Goal: Task Accomplishment & Management: Complete application form

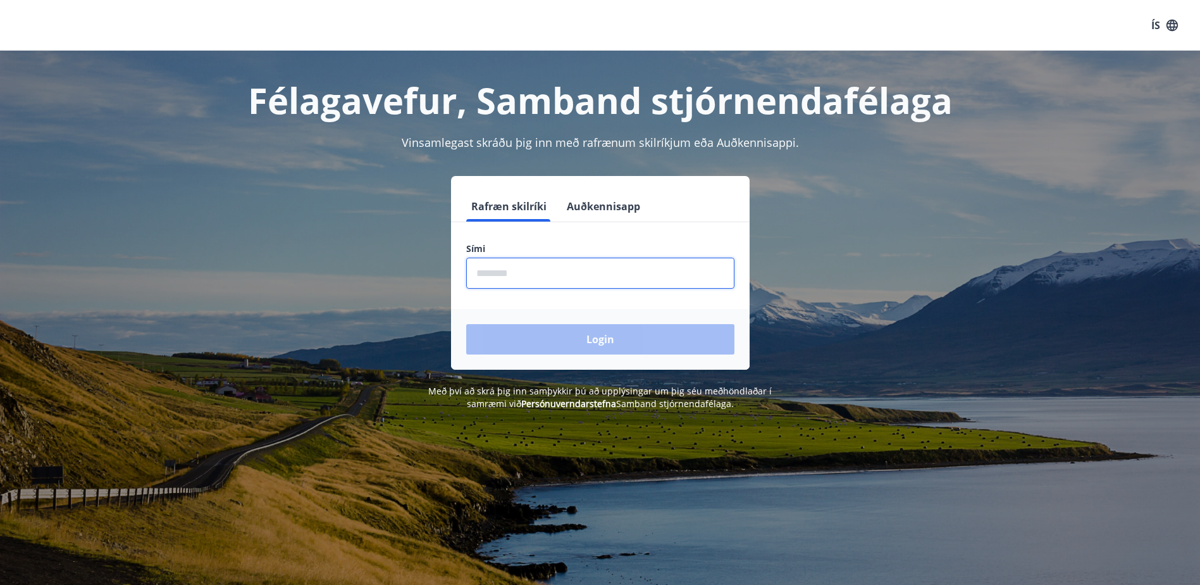
click at [579, 275] on input "phone" at bounding box center [600, 272] width 268 height 31
type input "********"
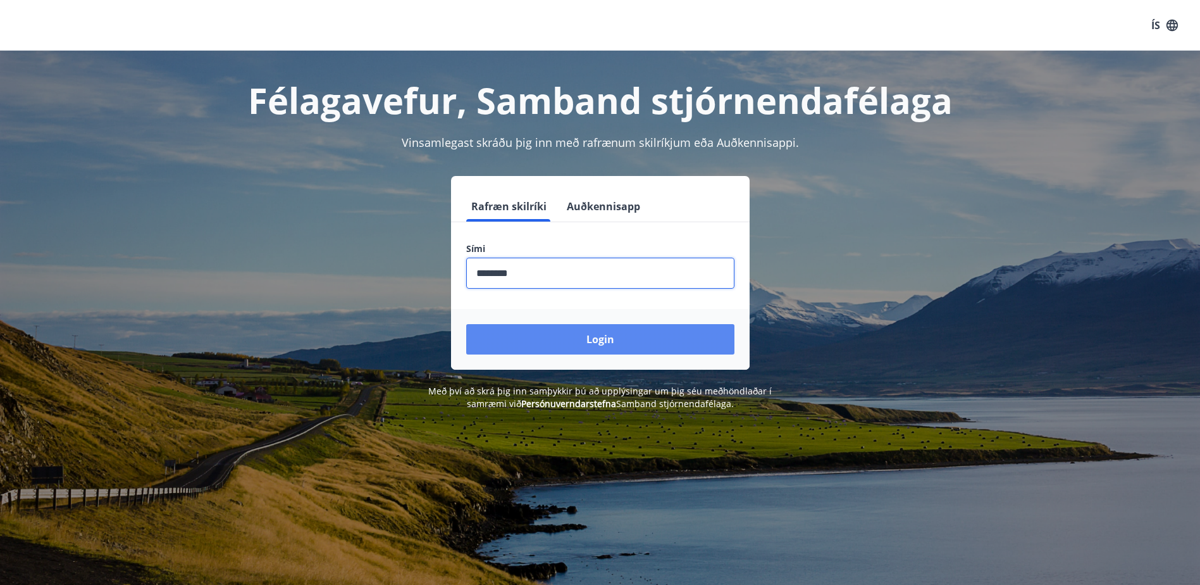
click at [648, 340] on button "Login" at bounding box center [600, 339] width 268 height 30
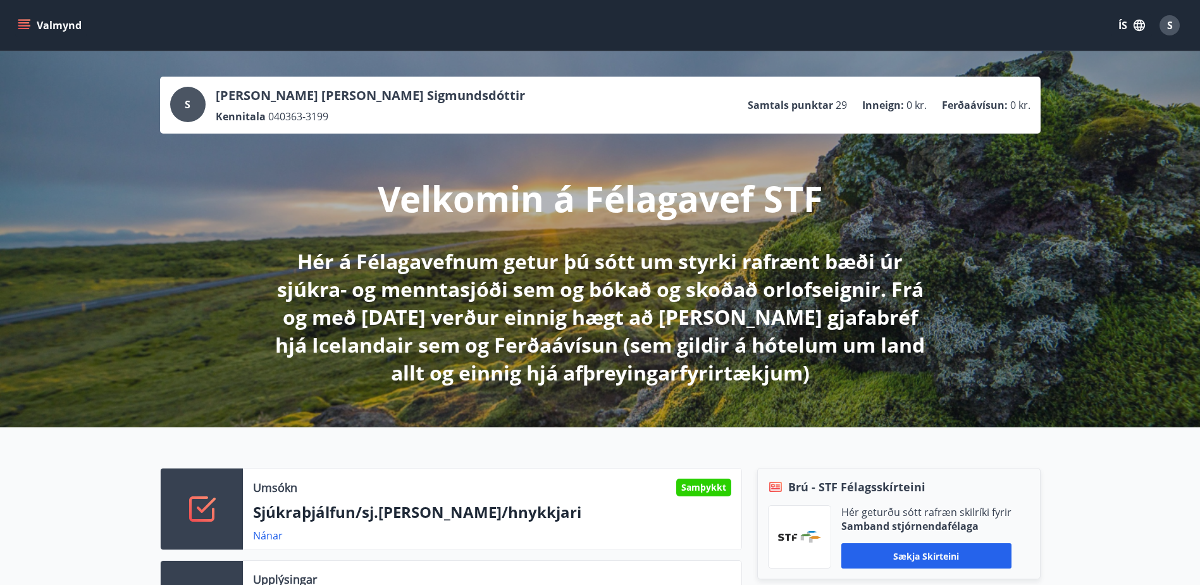
click at [62, 25] on button "Valmynd" at bounding box center [50, 25] width 71 height 23
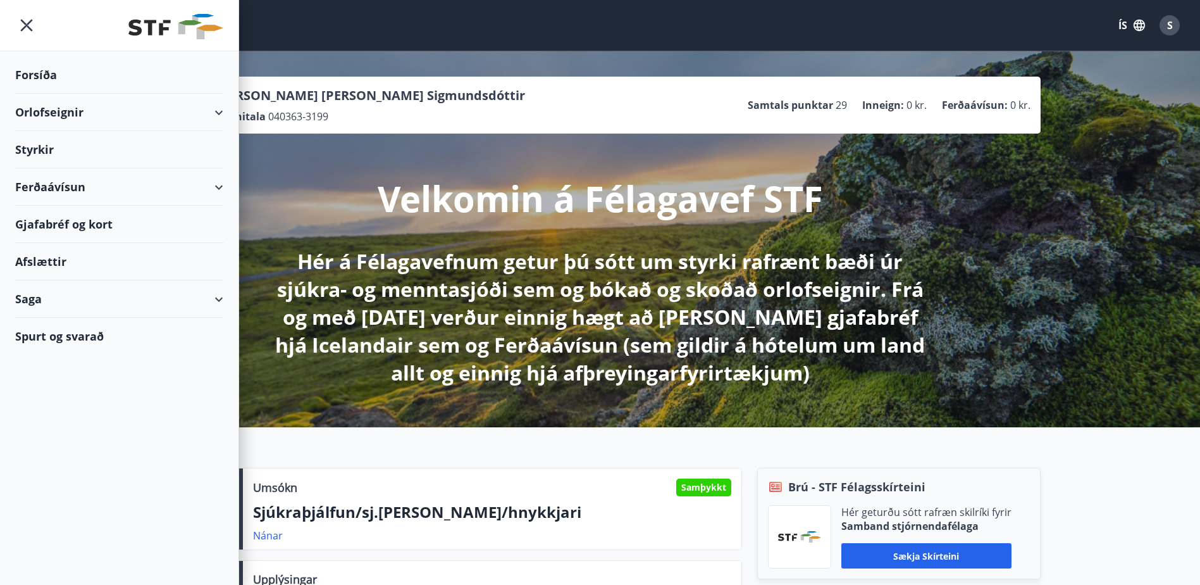
click at [37, 94] on div "Styrkir" at bounding box center [119, 74] width 208 height 37
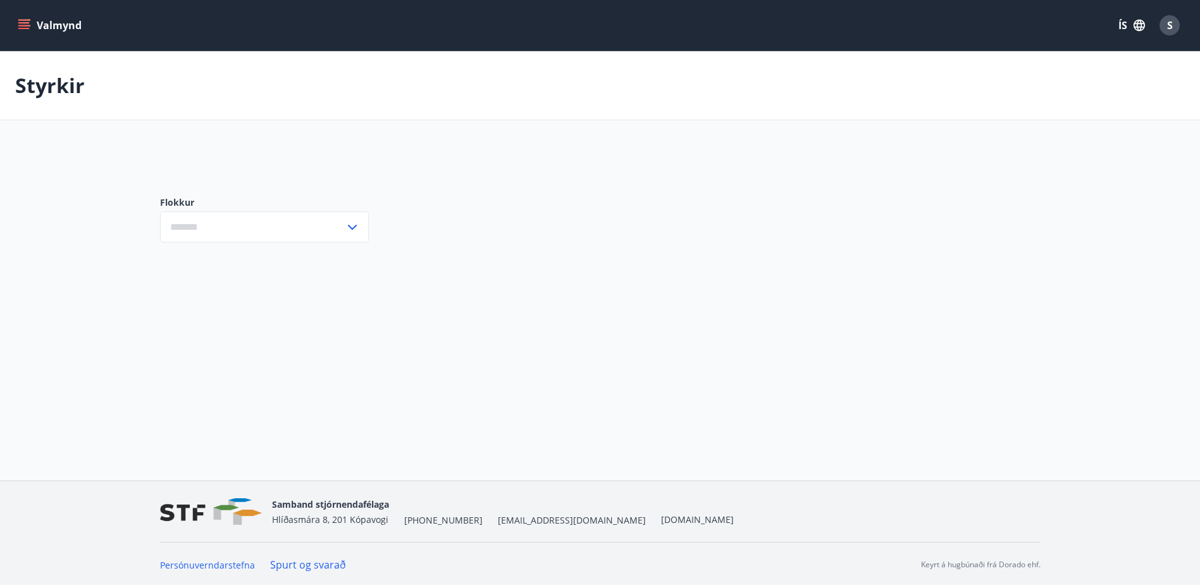
type input "***"
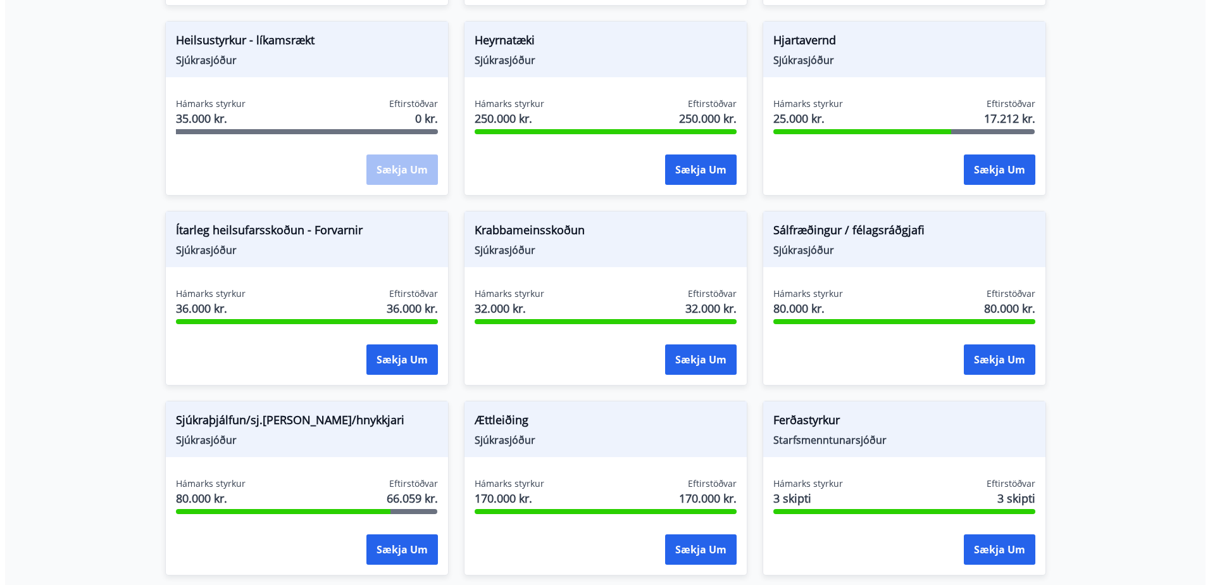
scroll to position [696, 0]
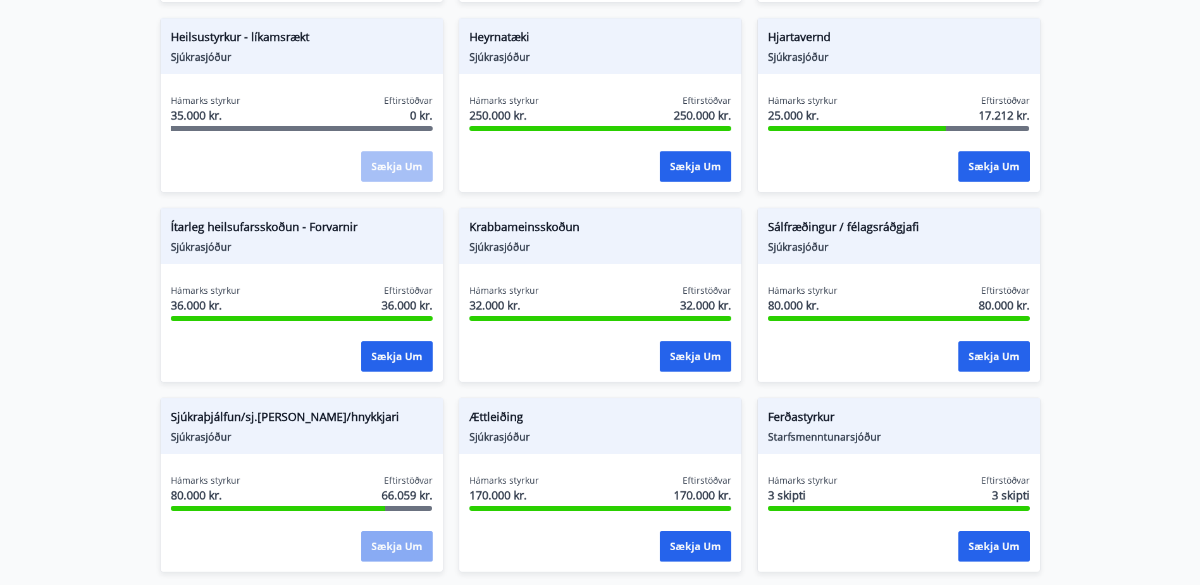
click at [397, 542] on button "Sækja um" at bounding box center [396, 546] width 71 height 30
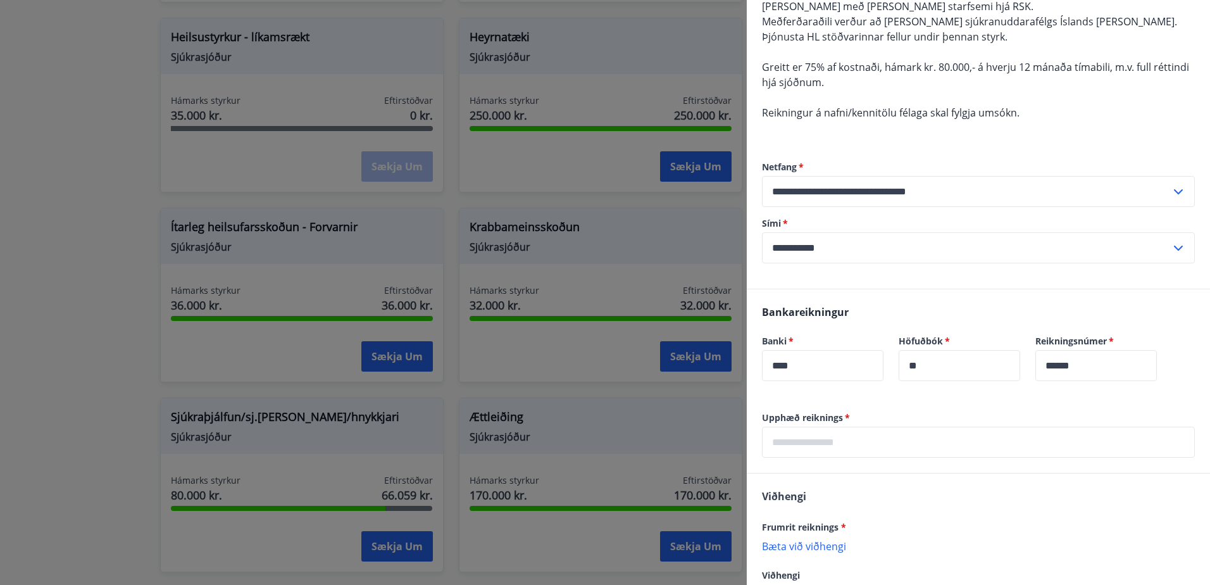
scroll to position [190, 0]
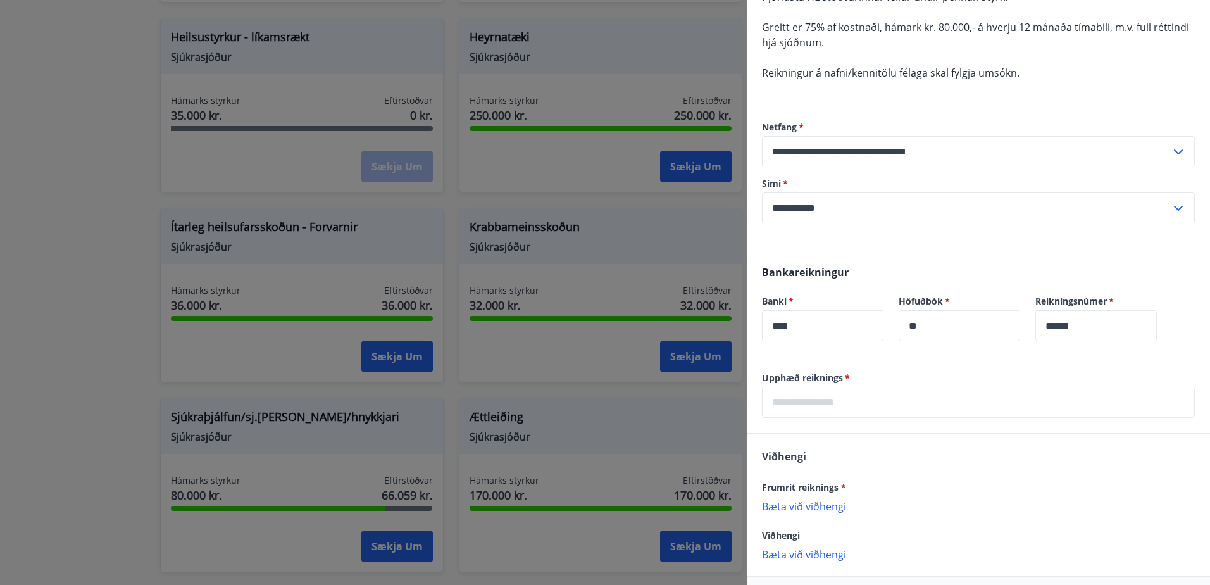
click at [864, 404] on input "text" at bounding box center [978, 402] width 433 height 31
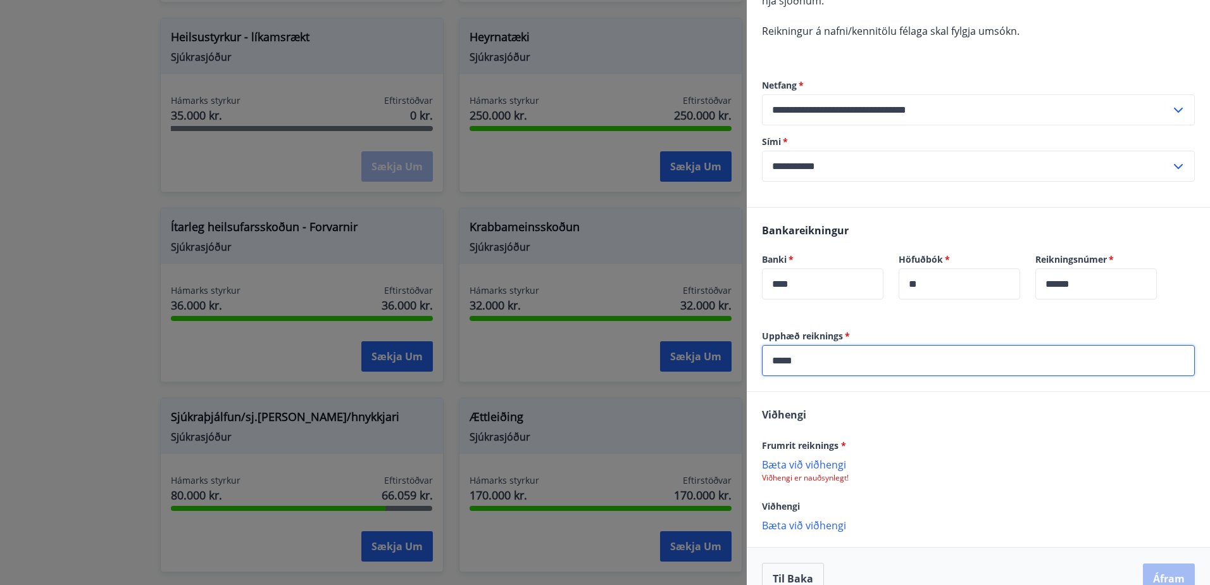
scroll to position [256, 0]
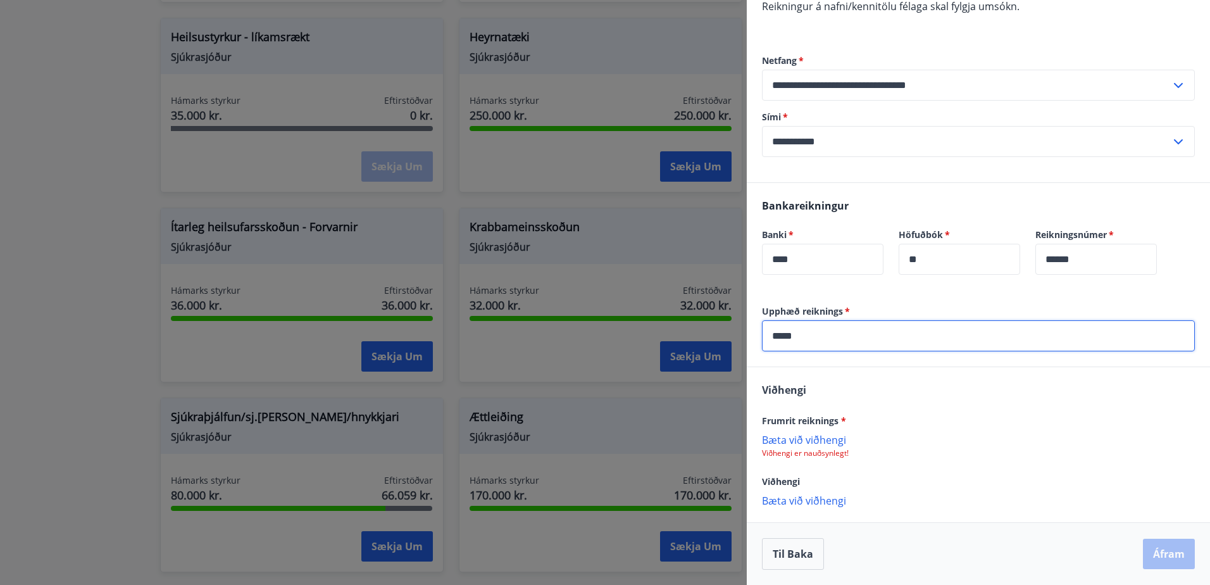
type input "*****"
click at [784, 440] on p "Bæta við viðhengi" at bounding box center [978, 439] width 433 height 13
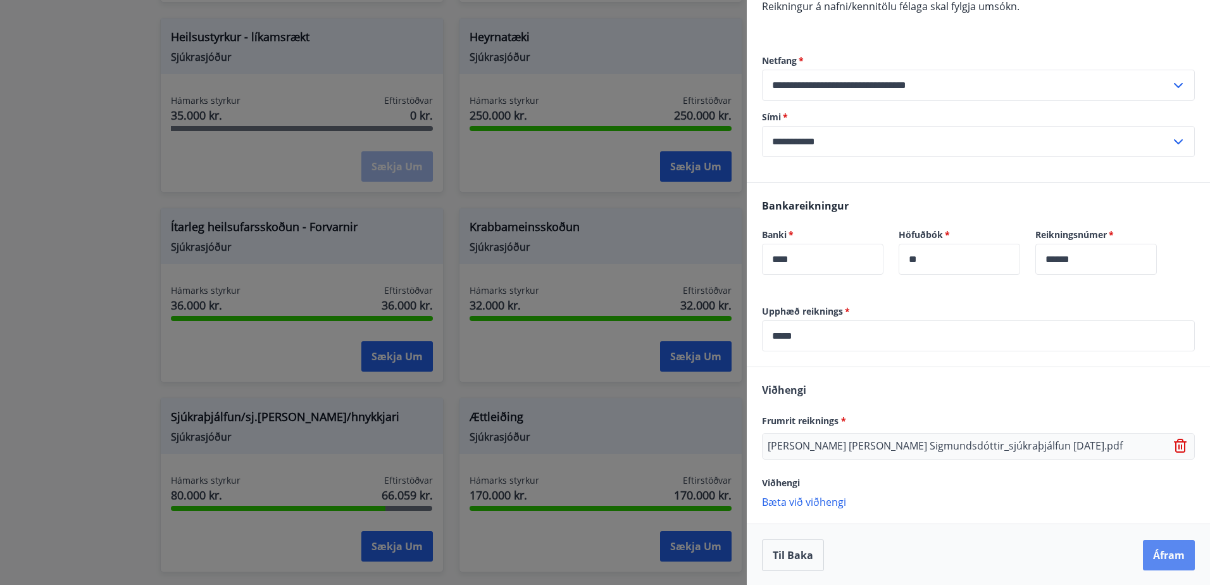
click at [1160, 564] on button "Áfram" at bounding box center [1169, 555] width 52 height 30
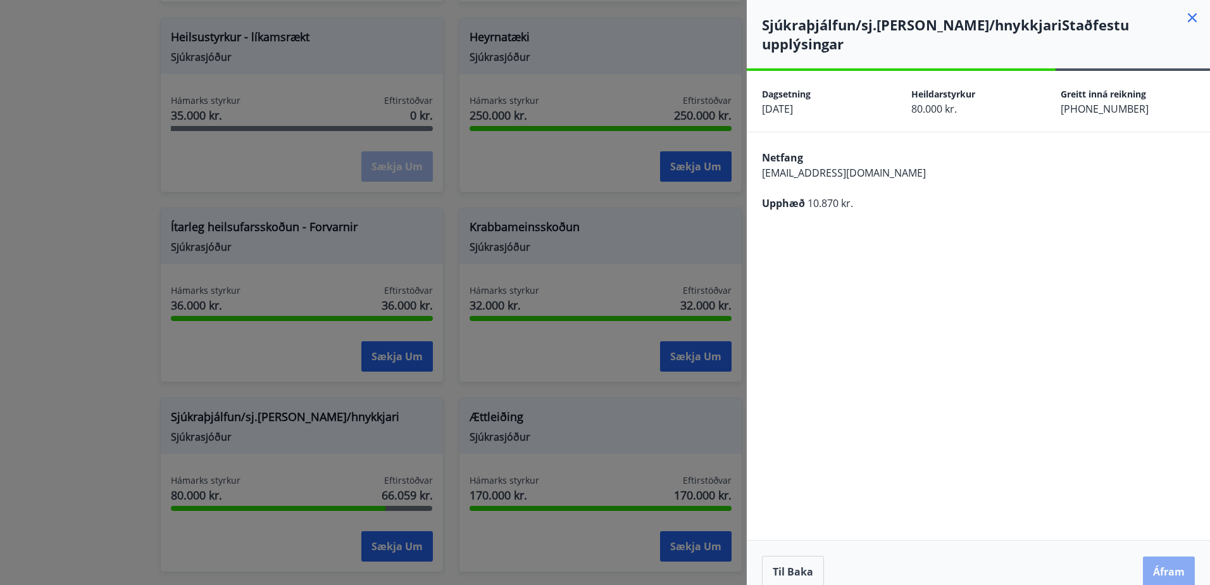
click at [1170, 557] on button "Áfram" at bounding box center [1169, 571] width 52 height 30
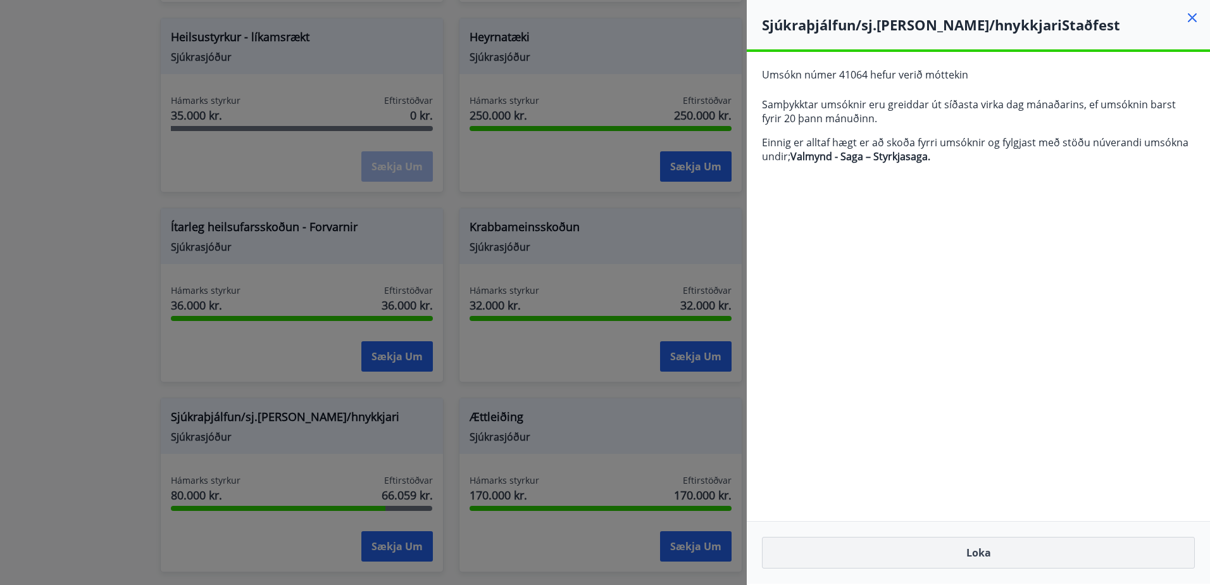
click at [1049, 561] on button "Loka" at bounding box center [978, 552] width 433 height 32
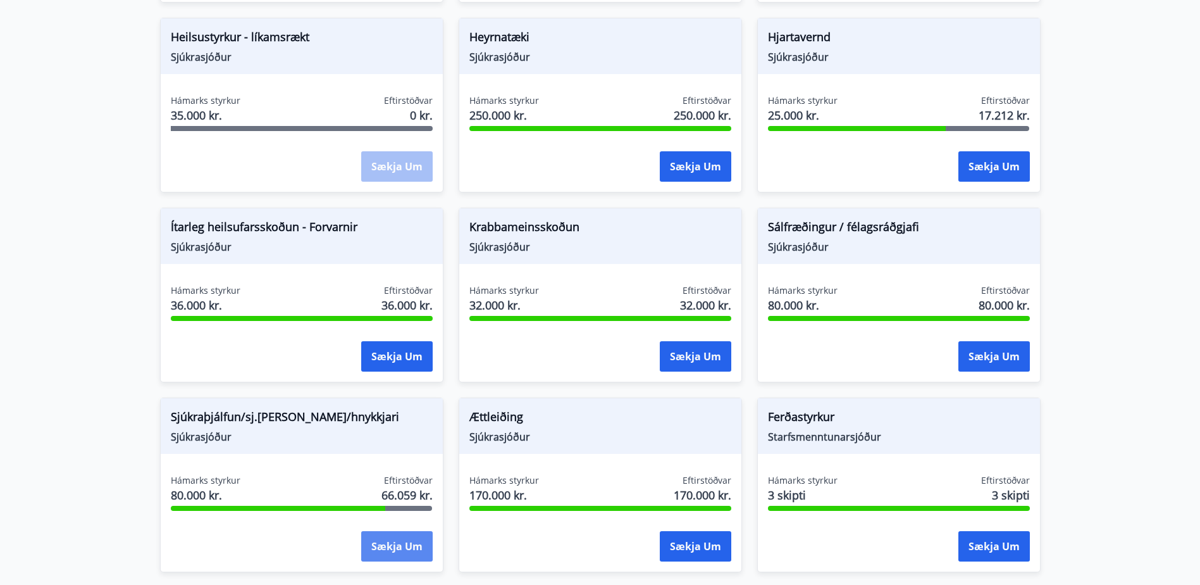
click at [390, 550] on button "Sækja um" at bounding box center [396, 546] width 71 height 30
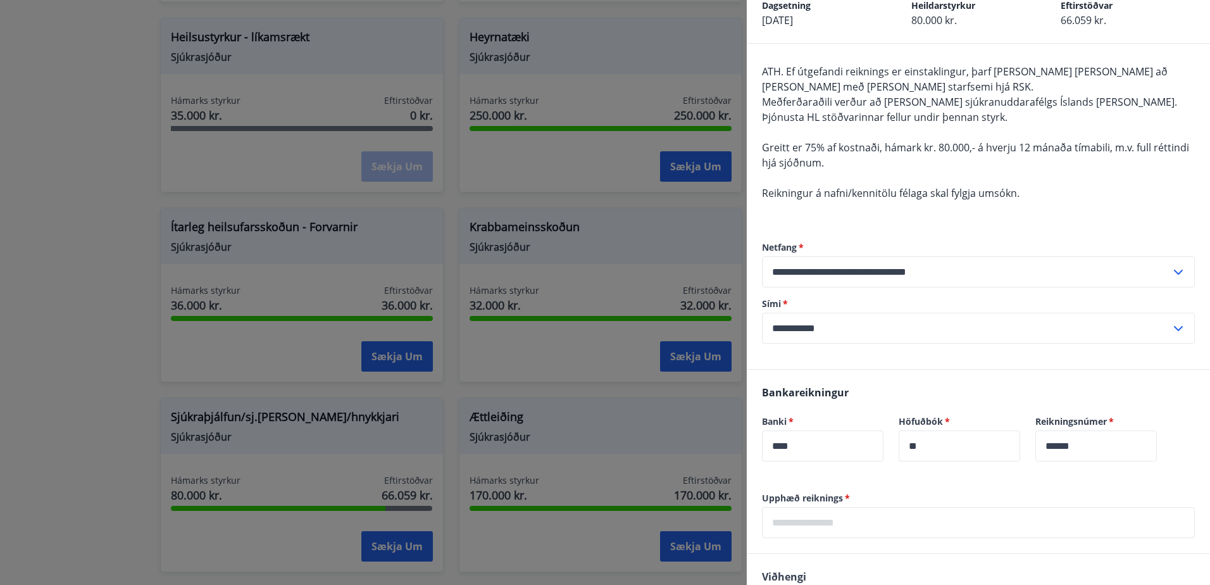
scroll to position [244, 0]
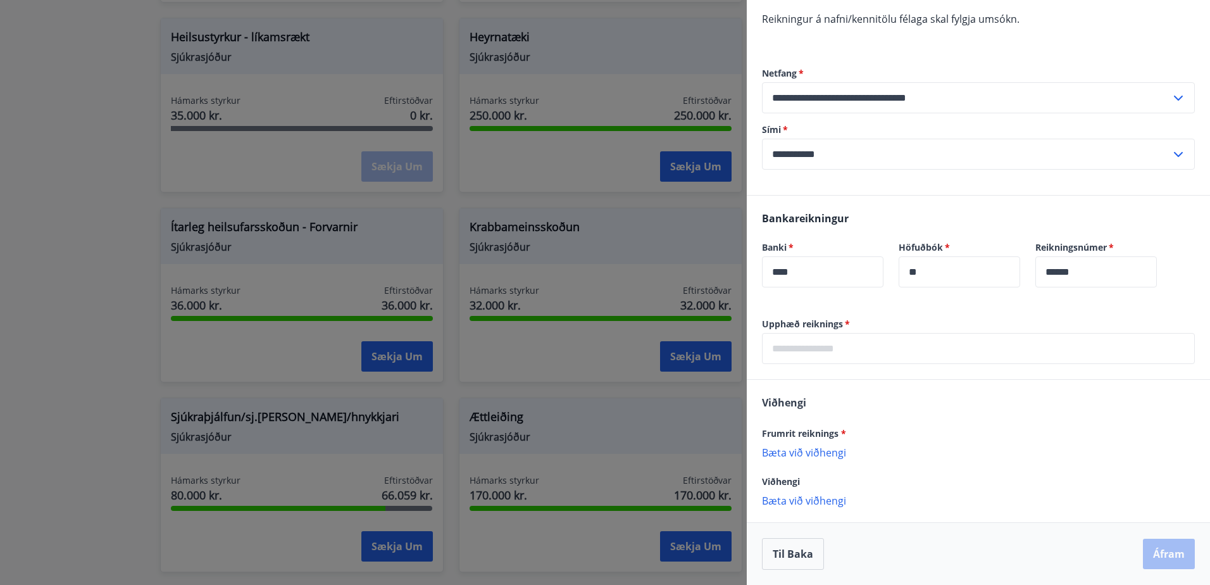
click at [849, 344] on input "text" at bounding box center [978, 348] width 433 height 31
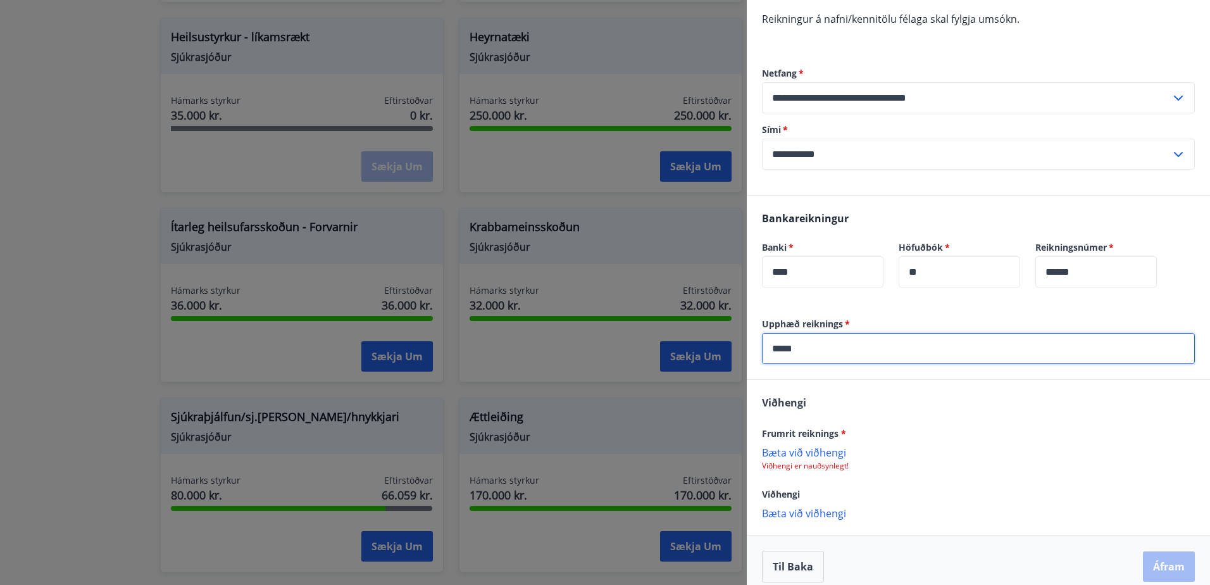
type input "*****"
click at [828, 449] on p "Bæta við viðhengi" at bounding box center [978, 451] width 433 height 13
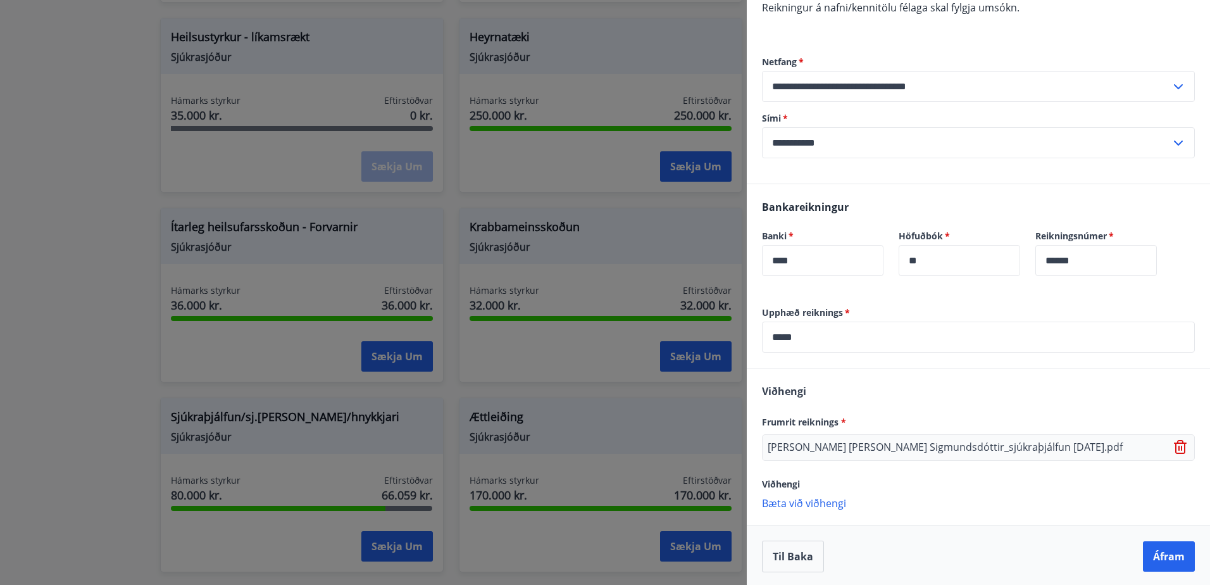
scroll to position [257, 0]
click at [1180, 448] on icon at bounding box center [1180, 445] width 1 height 5
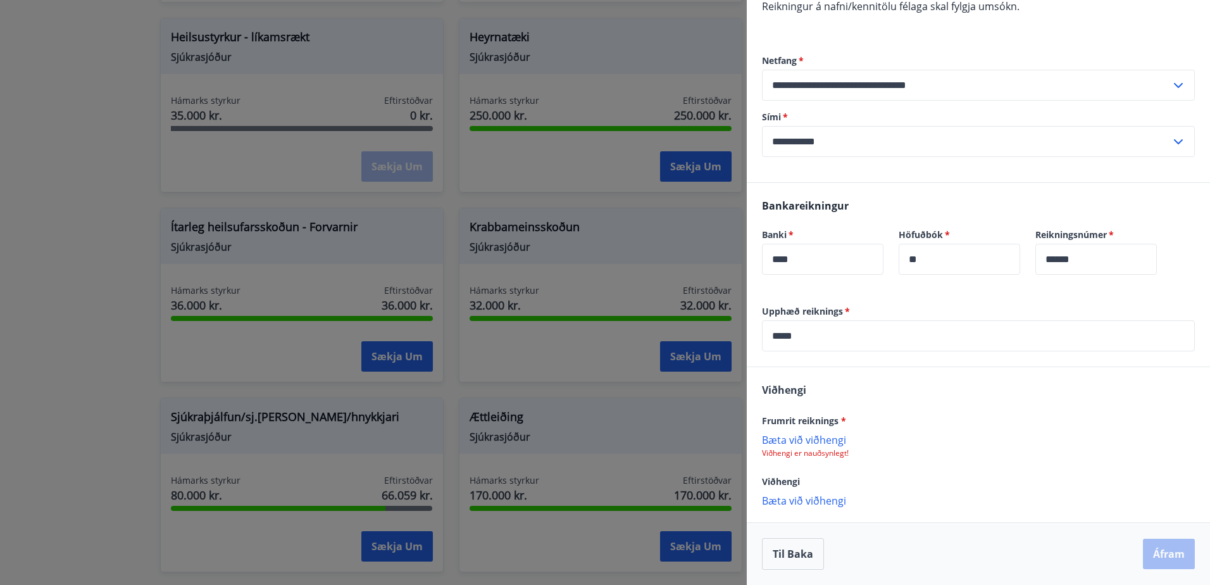
scroll to position [256, 0]
click at [794, 442] on p "Bæta við viðhengi" at bounding box center [978, 439] width 433 height 13
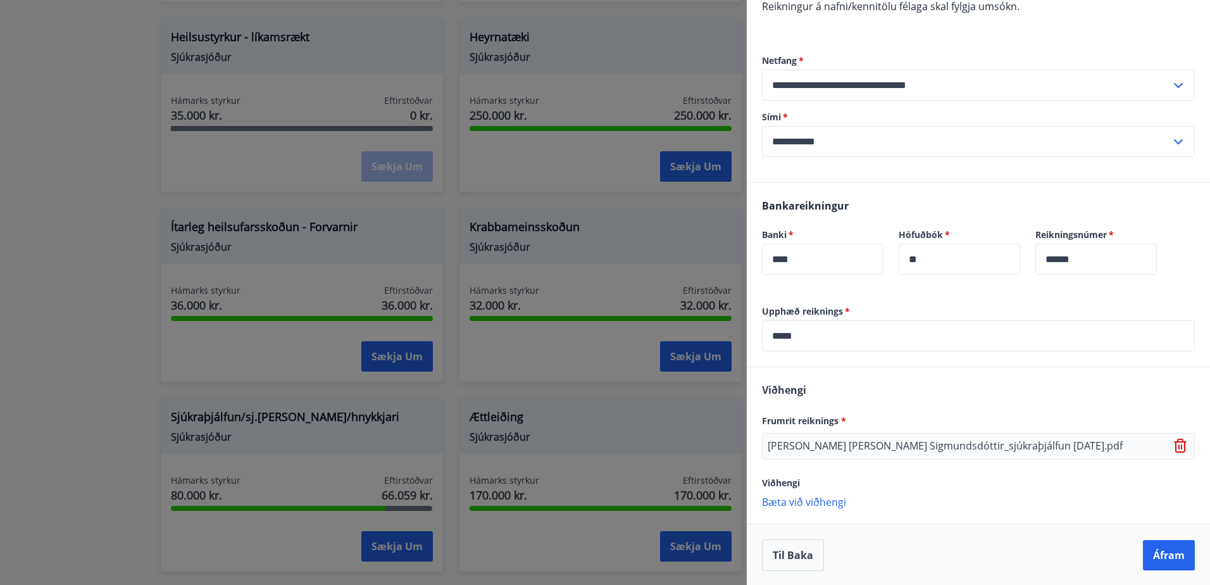
scroll to position [257, 0]
click at [1165, 553] on button "Áfram" at bounding box center [1169, 553] width 52 height 30
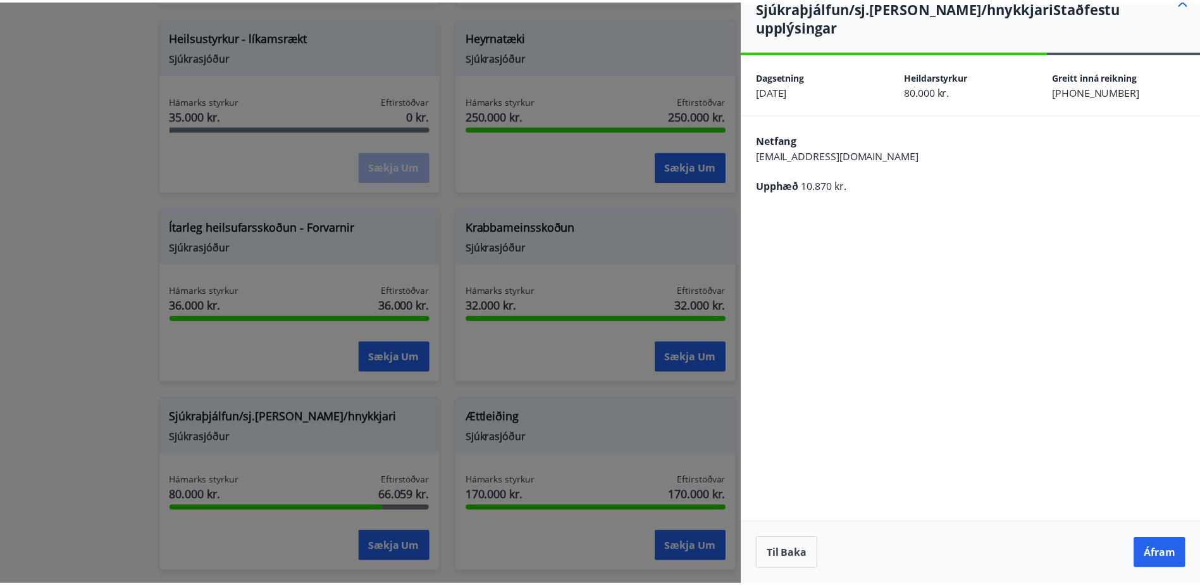
scroll to position [0, 0]
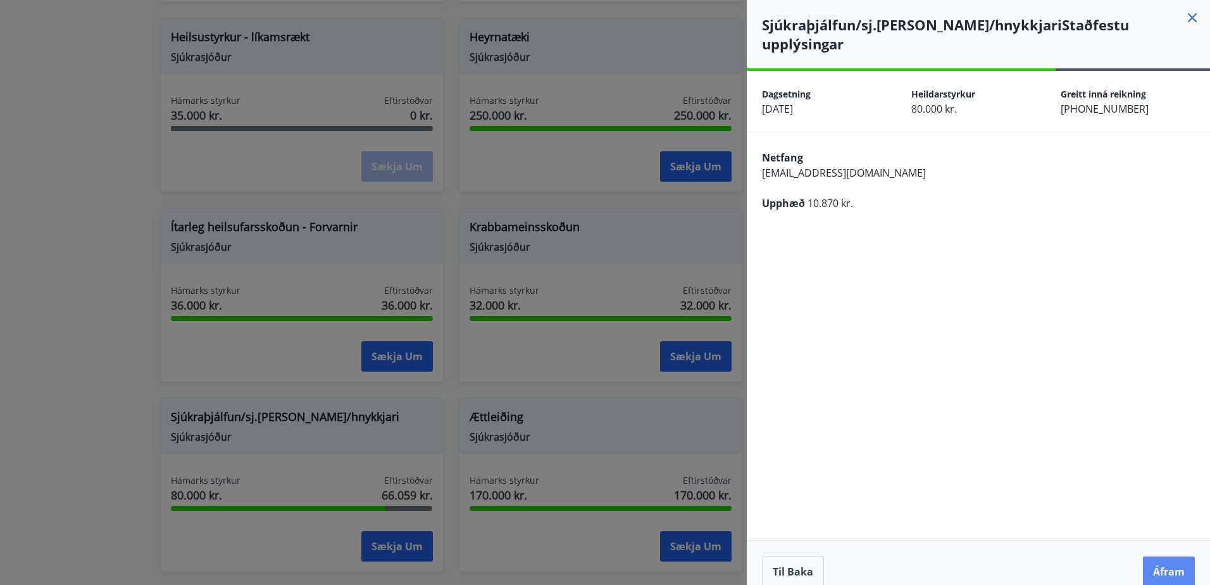
click at [1170, 556] on button "Áfram" at bounding box center [1169, 571] width 52 height 30
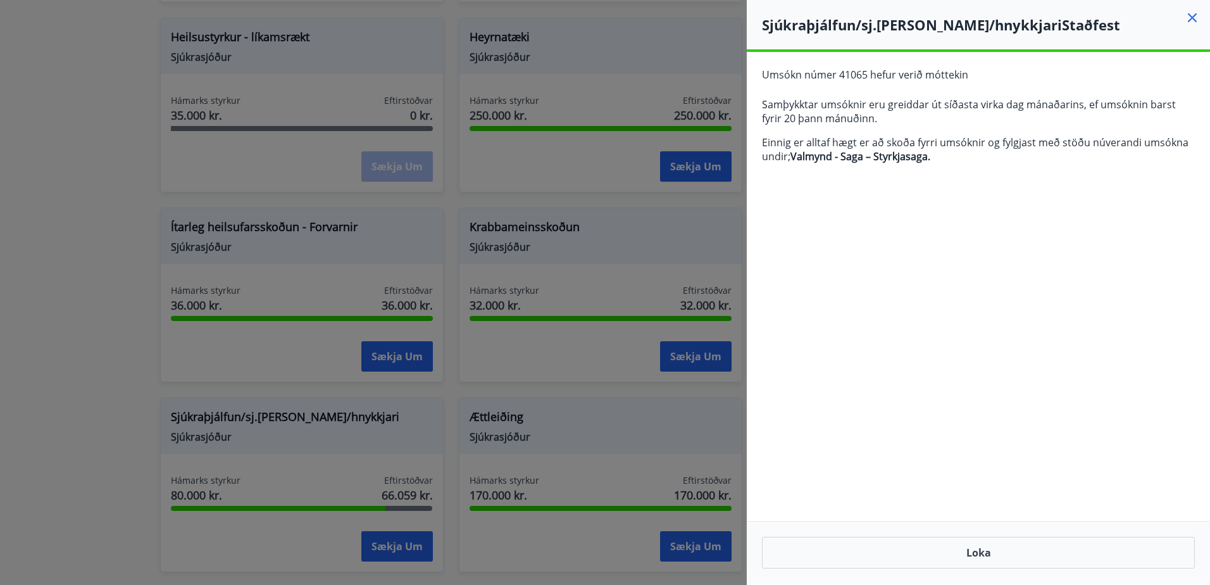
click at [1191, 16] on icon at bounding box center [1191, 17] width 15 height 15
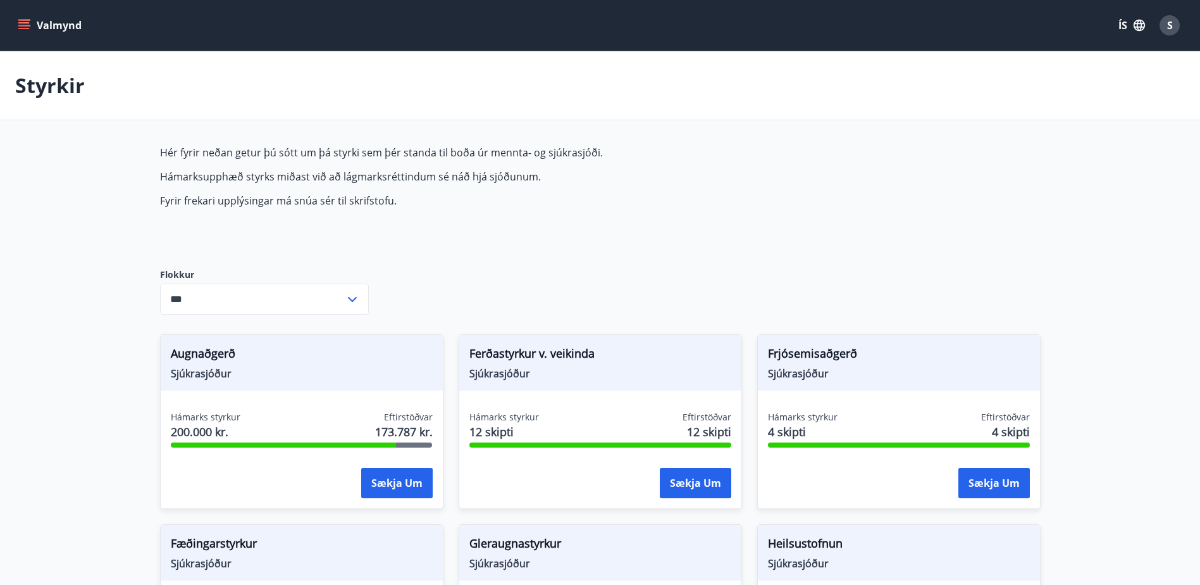
click at [1171, 30] on span "S" at bounding box center [1170, 25] width 6 height 14
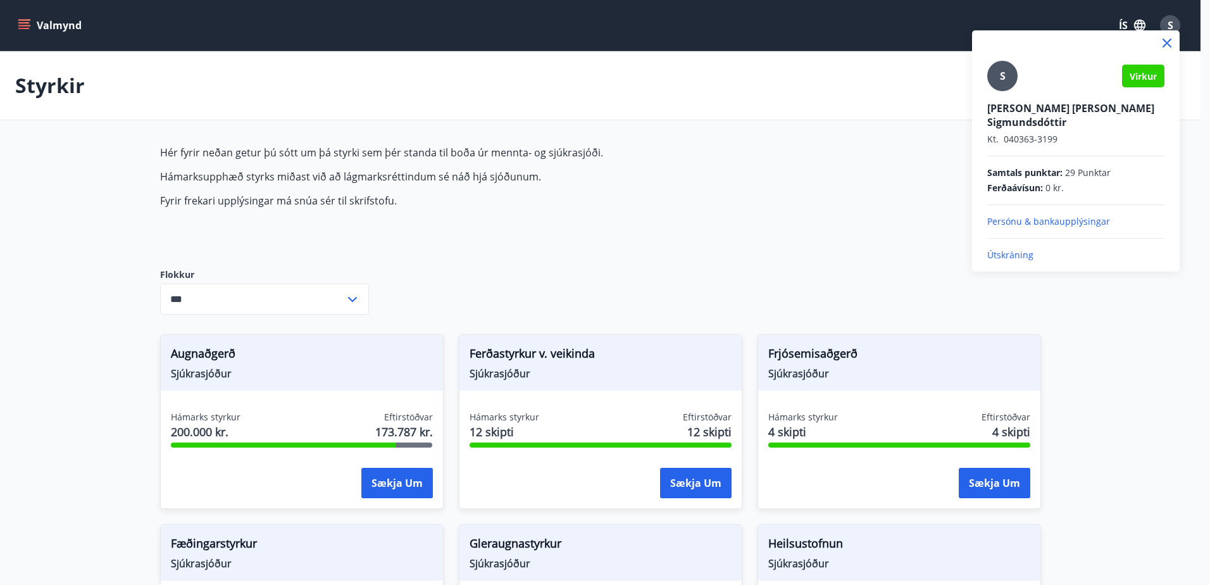
click at [1009, 249] on p "Útskráning" at bounding box center [1075, 255] width 177 height 13
click at [1010, 249] on p "Útskráning" at bounding box center [1075, 255] width 177 height 13
